Goal: Contribute content: Contribute content

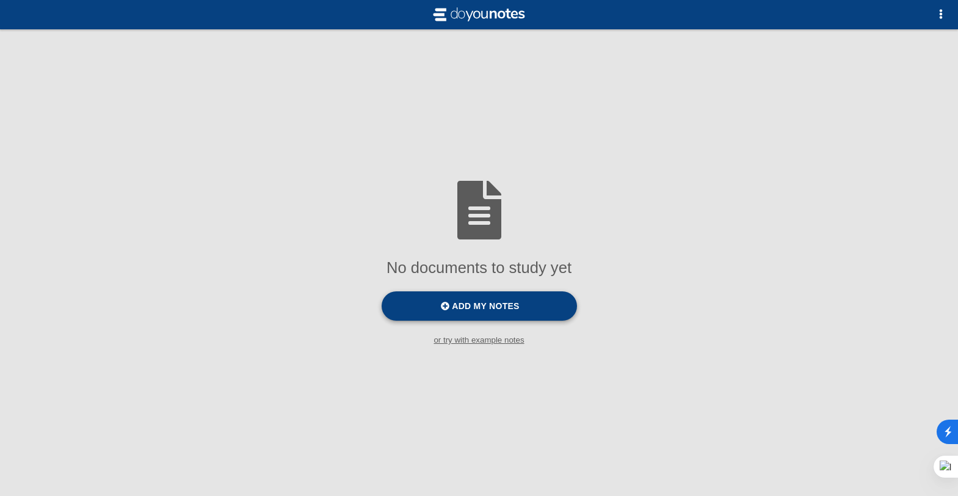
click at [507, 313] on label "Add my notes" at bounding box center [479, 305] width 195 height 29
click at [0, 0] on input "Add my notes" at bounding box center [0, 0] width 0 height 0
click at [500, 311] on span "Add my notes" at bounding box center [485, 306] width 67 height 10
click at [0, 0] on input "Add my notes" at bounding box center [0, 0] width 0 height 0
click at [459, 311] on span "Add my notes" at bounding box center [485, 306] width 67 height 10
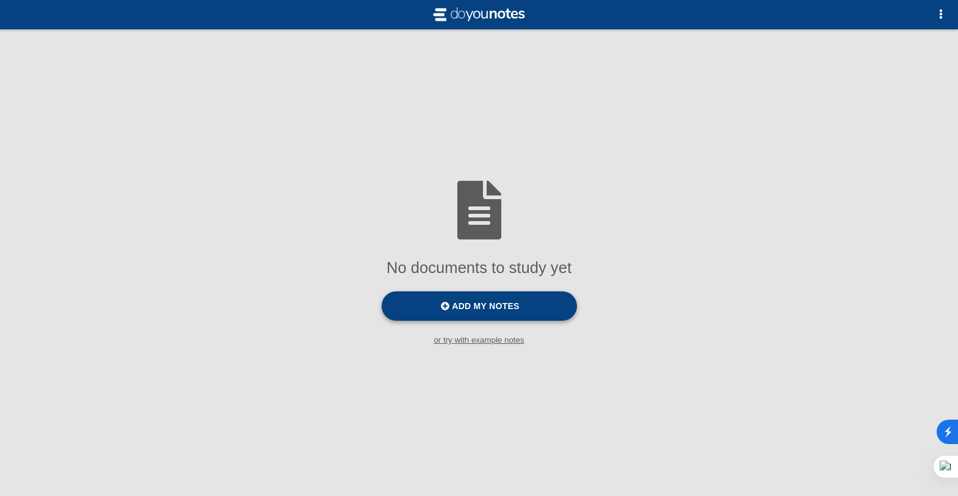
click at [0, 0] on input "Add my notes" at bounding box center [0, 0] width 0 height 0
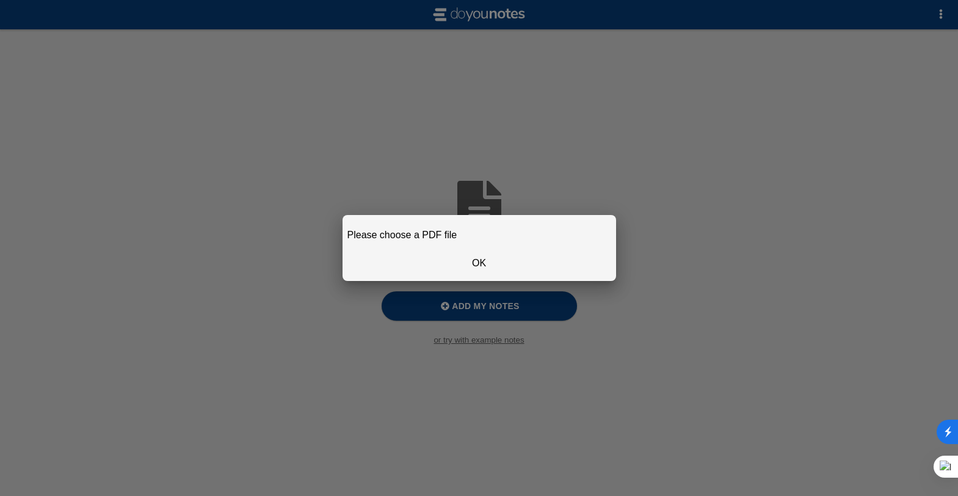
click at [478, 270] on button "OK" at bounding box center [479, 263] width 264 height 26
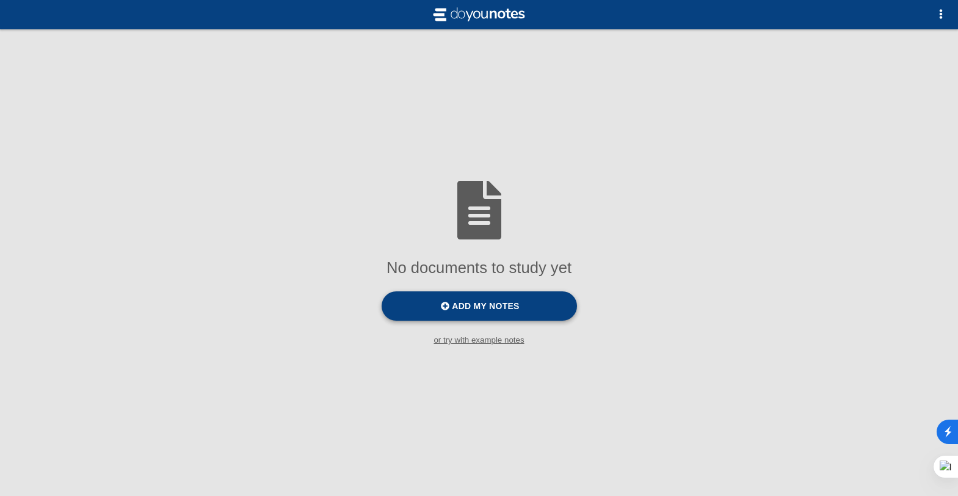
click at [459, 316] on label "Add my notes" at bounding box center [479, 305] width 195 height 29
click at [0, 0] on input "Add my notes" at bounding box center [0, 0] width 0 height 0
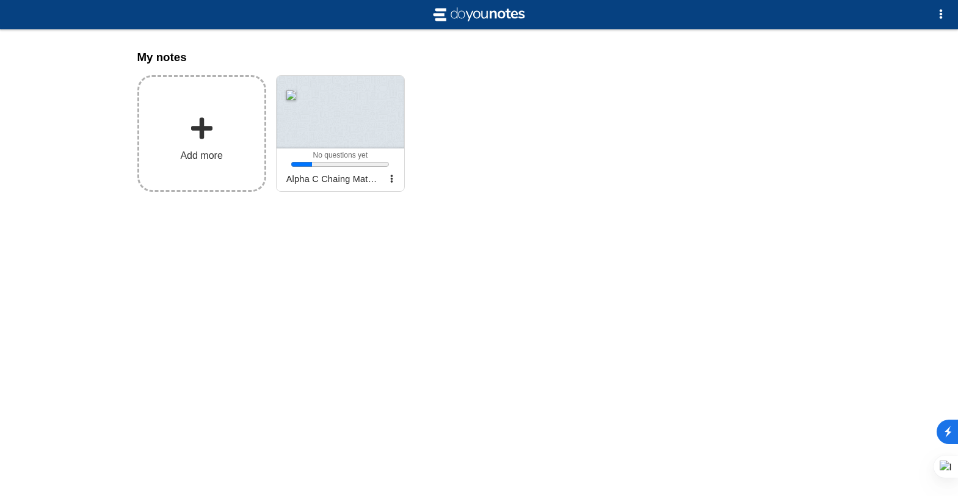
click at [217, 151] on span "Add more" at bounding box center [201, 155] width 42 height 11
click at [0, 0] on input "Add my notes" at bounding box center [0, 0] width 0 height 0
click at [203, 151] on span "Add more" at bounding box center [201, 155] width 42 height 11
click at [0, 0] on input "Add my notes" at bounding box center [0, 0] width 0 height 0
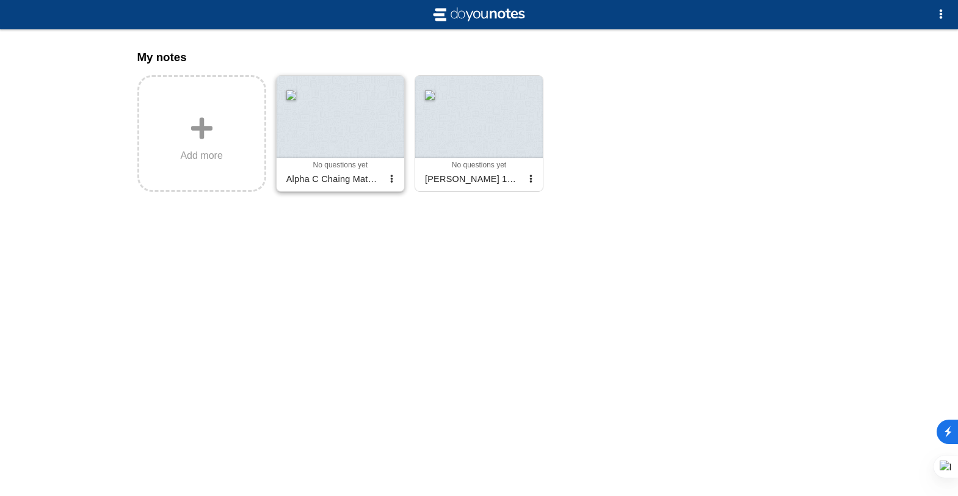
click at [305, 156] on div at bounding box center [341, 117] width 128 height 82
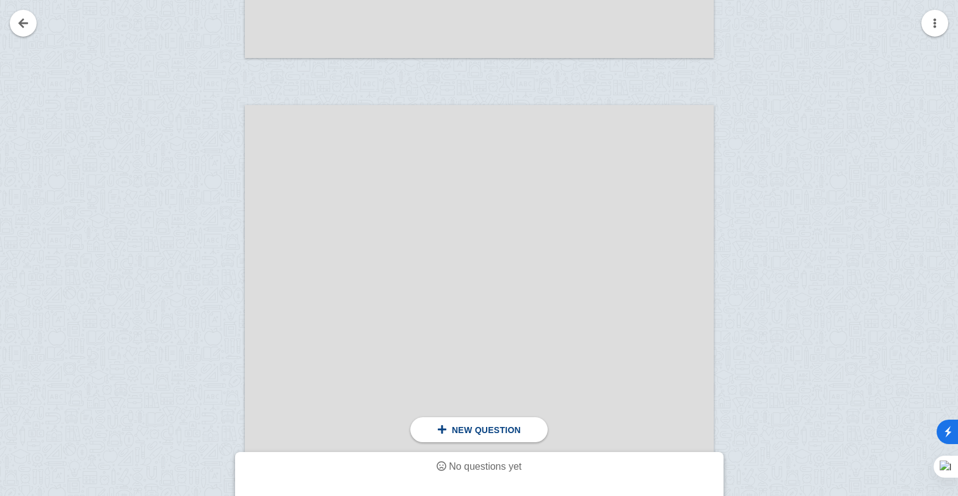
scroll to position [12106, 0]
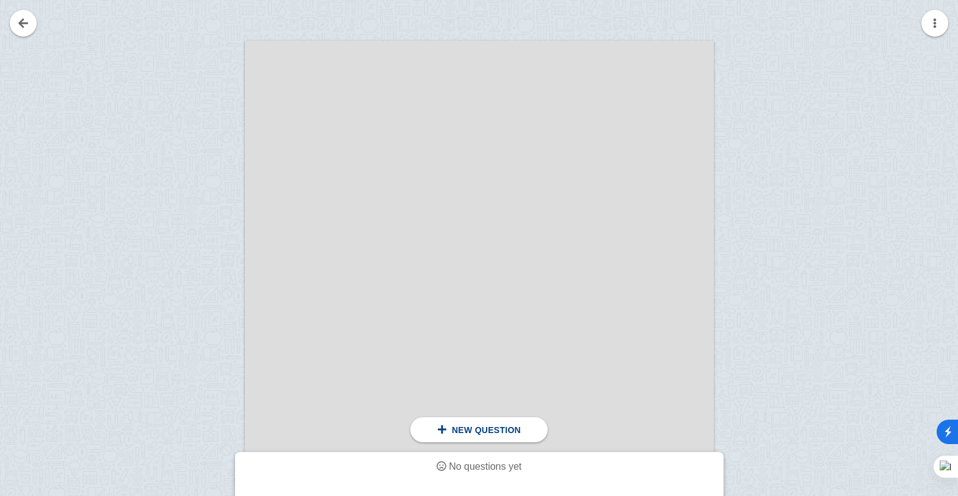
drag, startPoint x: 962, startPoint y: 61, endPoint x: 939, endPoint y: 131, distance: 73.4
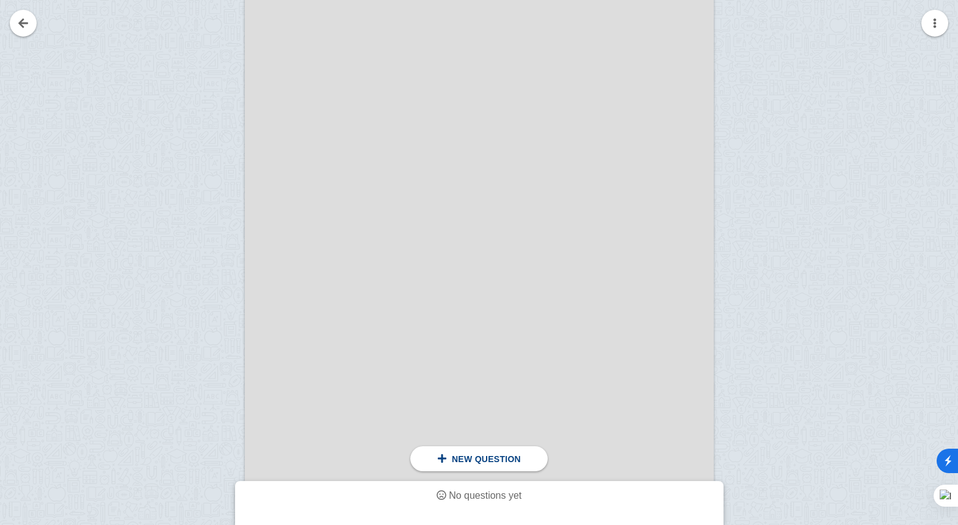
scroll to position [11568, 0]
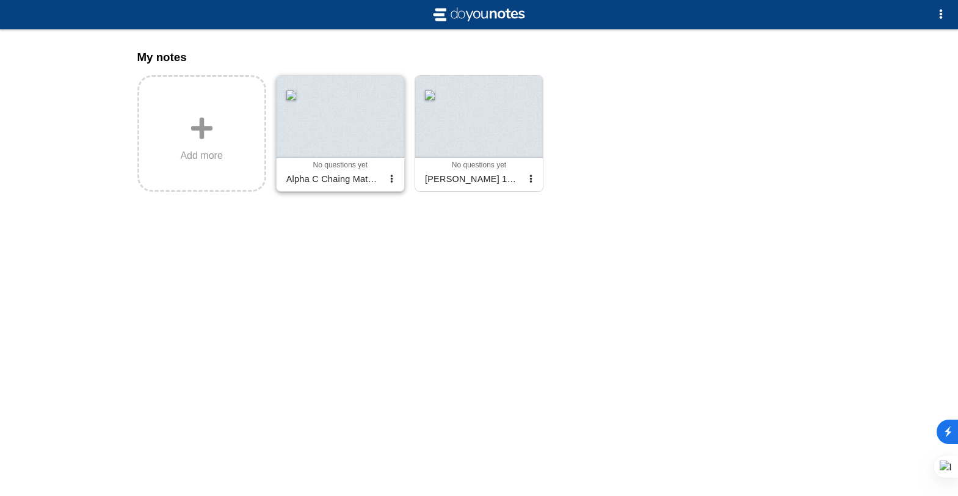
click at [327, 123] on div at bounding box center [341, 117] width 128 height 82
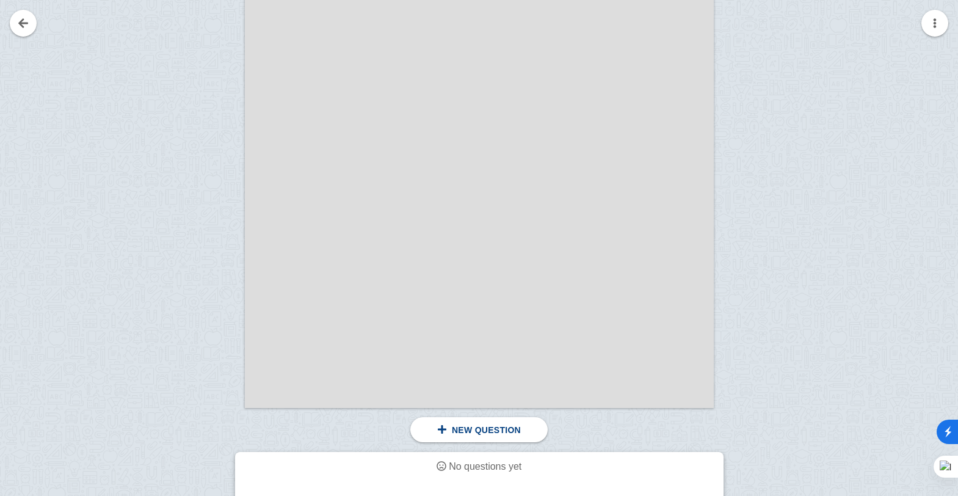
scroll to position [13007, 0]
